Goal: Find specific page/section: Find specific page/section

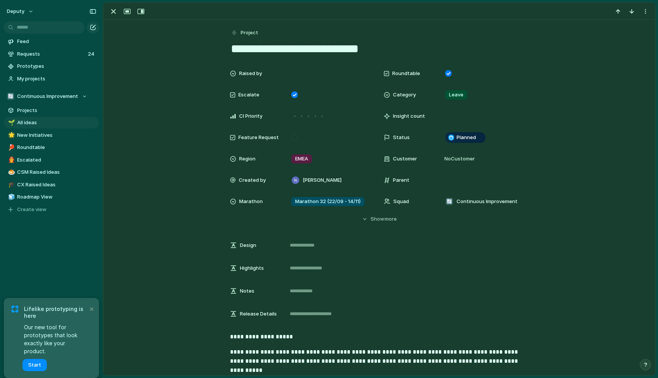
click at [21, 142] on link "🏓 Roundtable" at bounding box center [51, 147] width 95 height 11
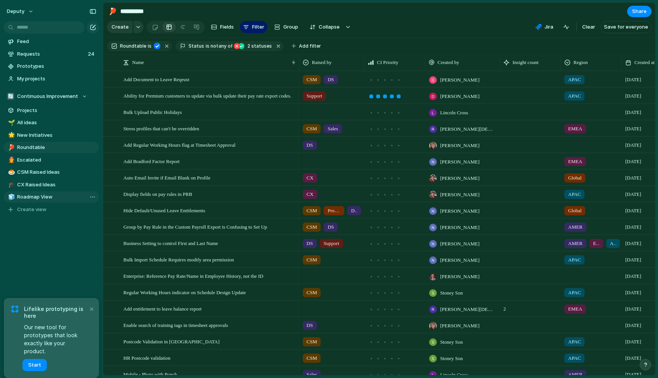
click at [35, 198] on span "Roadmap View" at bounding box center [56, 197] width 79 height 8
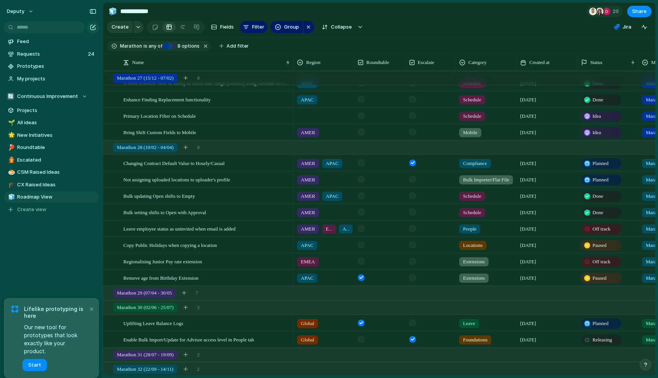
scroll to position [311, 0]
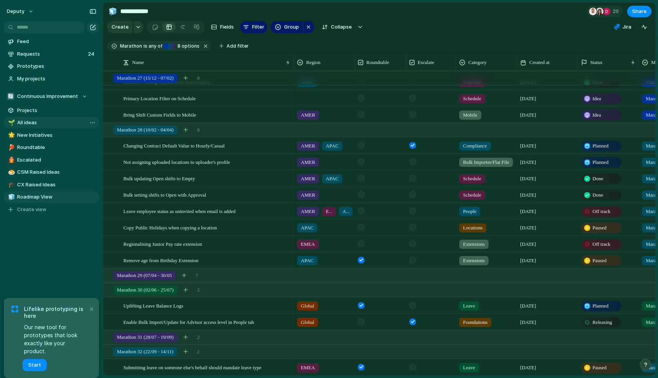
click at [38, 121] on span "All ideas" at bounding box center [56, 123] width 79 height 8
type input "*********"
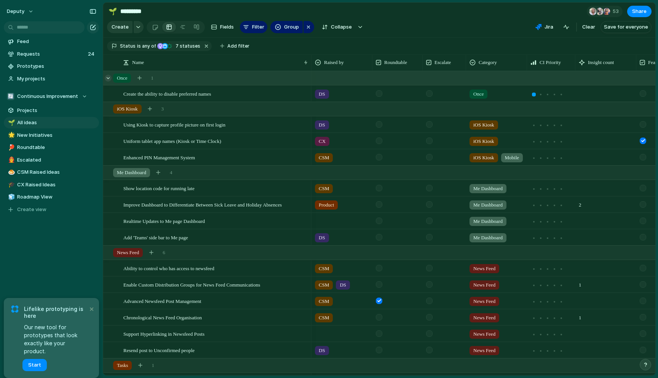
click at [110, 78] on div at bounding box center [108, 78] width 7 height 7
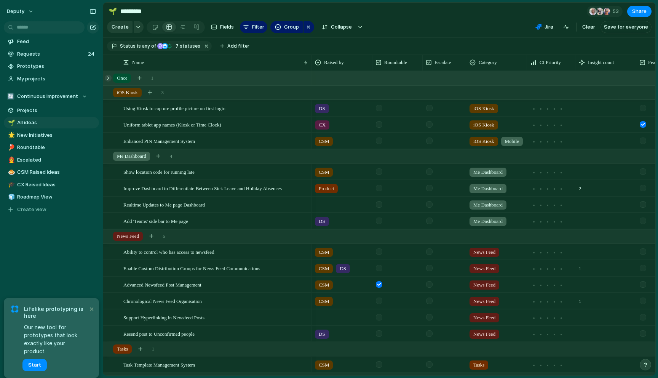
click at [110, 78] on div at bounding box center [108, 78] width 7 height 7
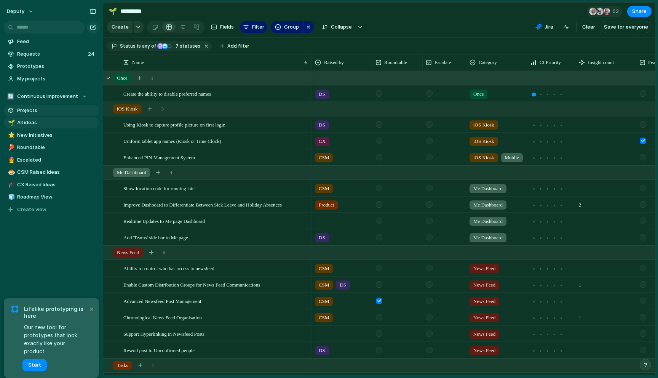
click at [30, 112] on span "Projects" at bounding box center [56, 111] width 79 height 8
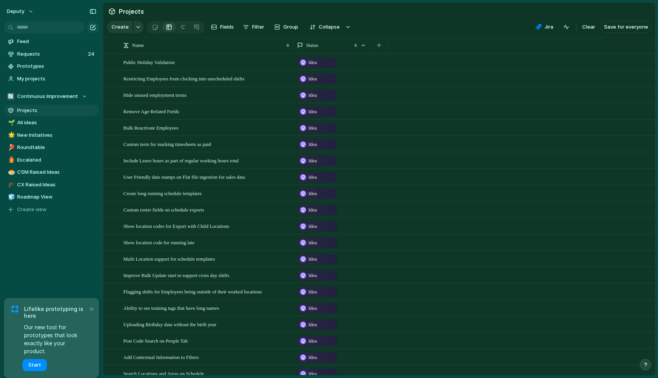
click at [390, 119] on div "Idea" at bounding box center [475, 127] width 362 height 16
click at [276, 31] on button "Group" at bounding box center [286, 27] width 32 height 12
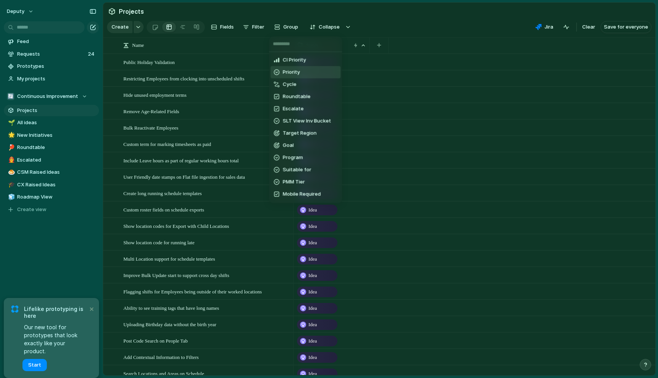
click at [294, 67] on li "Priority" at bounding box center [306, 72] width 70 height 12
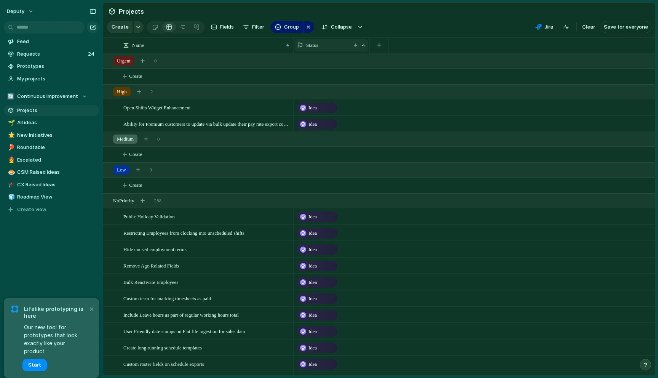
click at [318, 42] on span "Status" at bounding box center [312, 45] width 12 height 8
click at [308, 75] on div "Hide" at bounding box center [310, 75] width 21 height 8
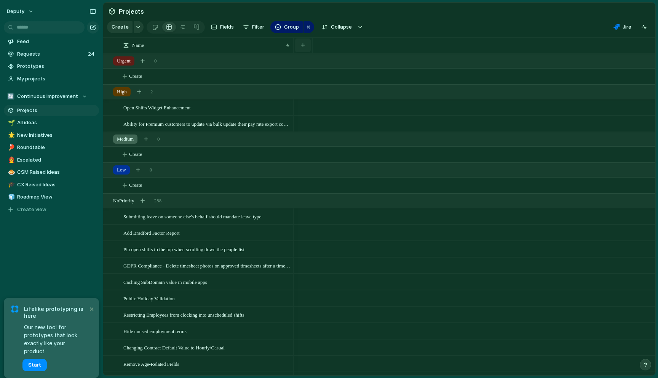
click at [298, 44] on button "button" at bounding box center [303, 45] width 16 height 14
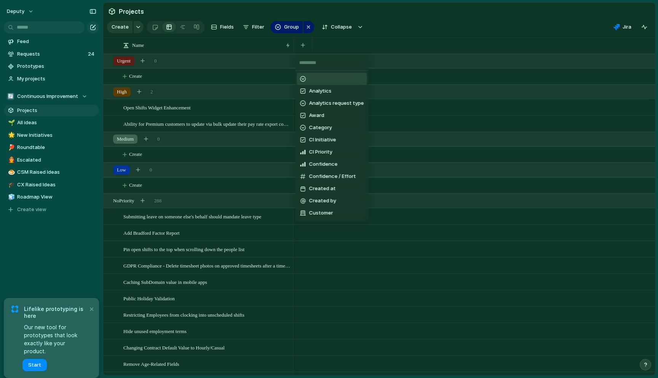
click at [246, 28] on div "Analytics Analytics request type Award Category CI Initiative CI Priority Confi…" at bounding box center [329, 189] width 658 height 378
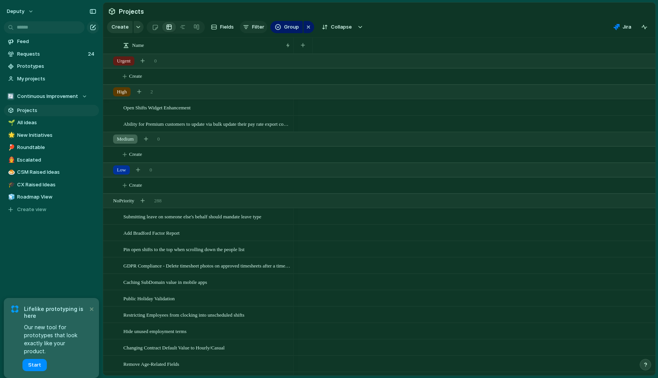
click at [250, 28] on button "Filter" at bounding box center [253, 27] width 27 height 12
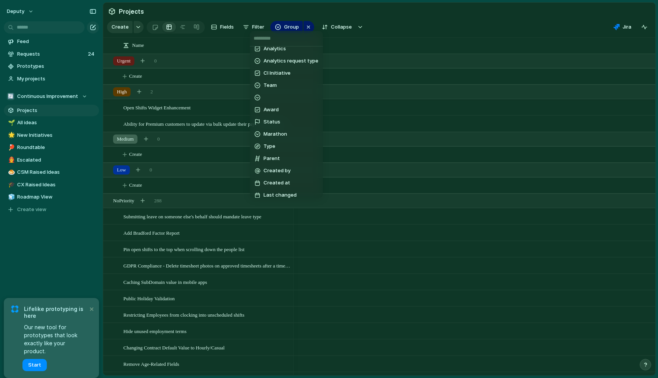
scroll to position [437, 0]
click at [272, 115] on span "Status" at bounding box center [271, 117] width 17 height 8
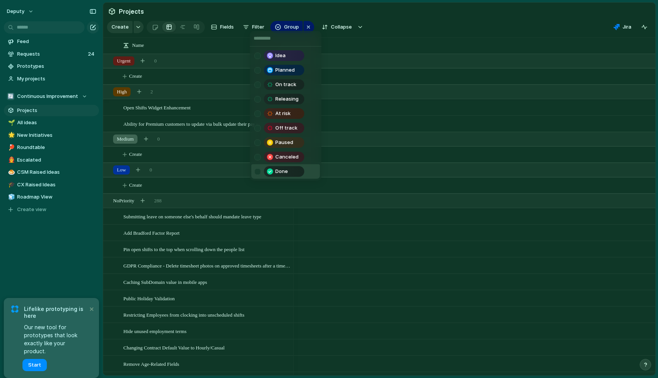
click at [287, 169] on span "Done" at bounding box center [281, 172] width 13 height 8
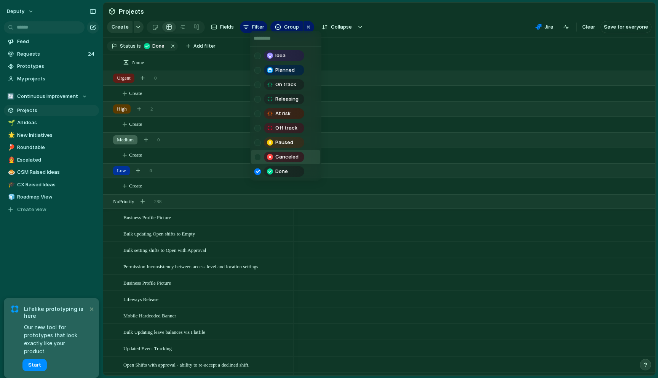
click at [294, 160] on span "Canceled" at bounding box center [286, 157] width 23 height 8
click at [295, 145] on div "Paused" at bounding box center [284, 142] width 39 height 9
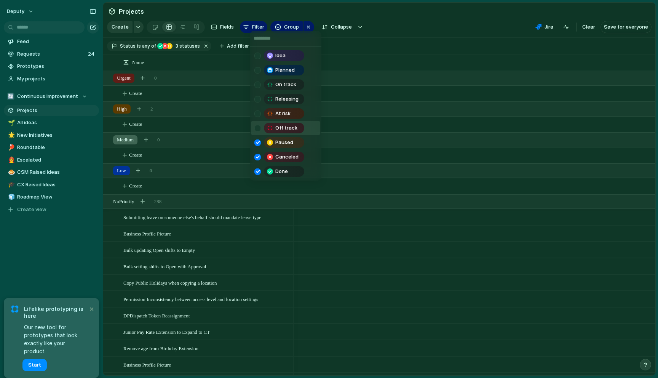
click at [297, 125] on div "Off track" at bounding box center [284, 127] width 39 height 9
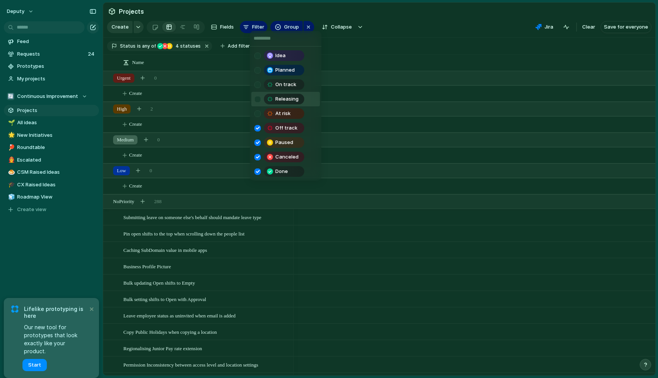
click at [295, 97] on span "Releasing" at bounding box center [286, 99] width 23 height 8
click at [298, 84] on div "On track" at bounding box center [284, 84] width 39 height 9
click at [303, 115] on div "At risk" at bounding box center [284, 113] width 39 height 9
click at [304, 67] on div "Planned" at bounding box center [284, 70] width 40 height 11
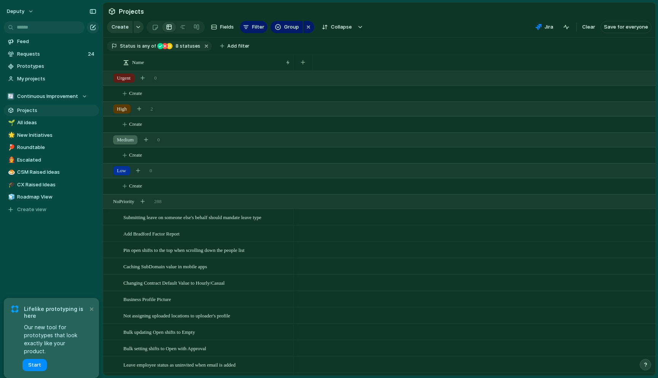
click at [145, 45] on div "Idea Planned On track Releasing At risk Off track Paused Canceled Done" at bounding box center [329, 189] width 658 height 378
click at [137, 47] on span "is" at bounding box center [139, 46] width 4 height 7
